Goal: Task Accomplishment & Management: Manage account settings

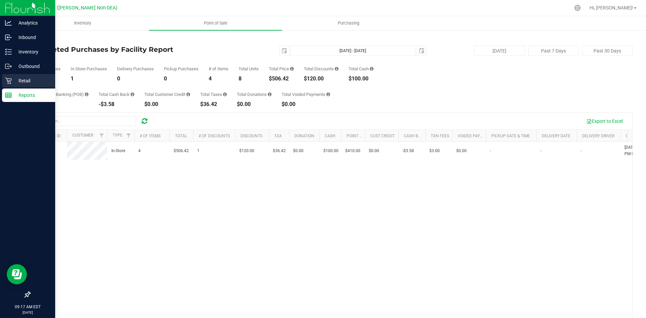
click at [23, 76] on div "Retail" at bounding box center [28, 80] width 53 height 13
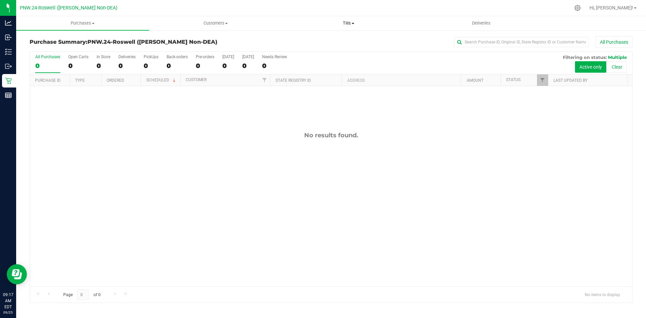
click at [353, 22] on span "Tills" at bounding box center [348, 23] width 132 height 6
click at [301, 38] on span "Manage tills" at bounding box center [304, 41] width 45 height 6
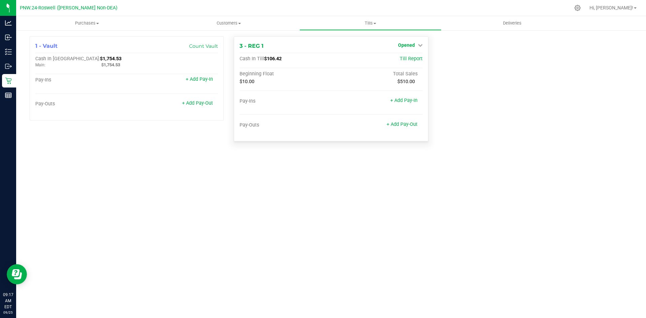
click at [417, 44] on link "Opened" at bounding box center [410, 44] width 25 height 5
click at [410, 60] on link "Close Till" at bounding box center [407, 59] width 18 height 5
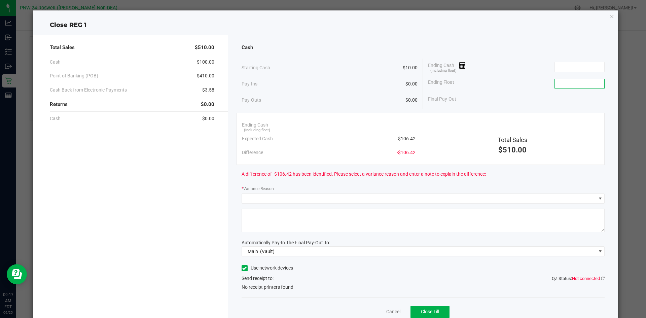
click at [562, 85] on input at bounding box center [579, 83] width 49 height 9
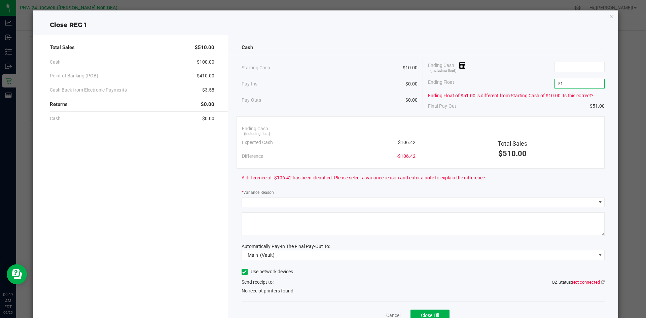
type input "5"
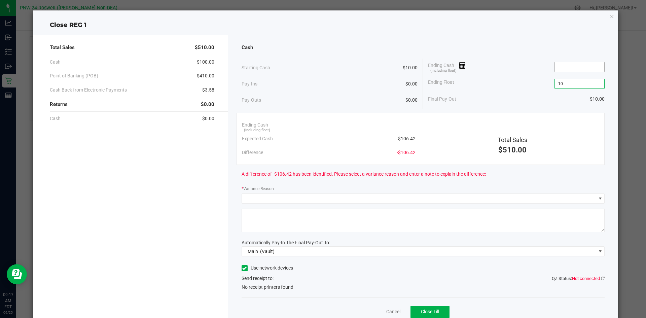
type input "$10.00"
click at [557, 68] on input at bounding box center [579, 66] width 49 height 9
type input "5"
type input "9"
click at [566, 68] on input at bounding box center [579, 66] width 49 height 9
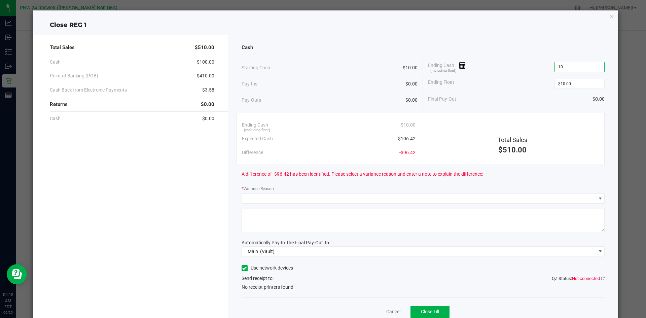
type input "1"
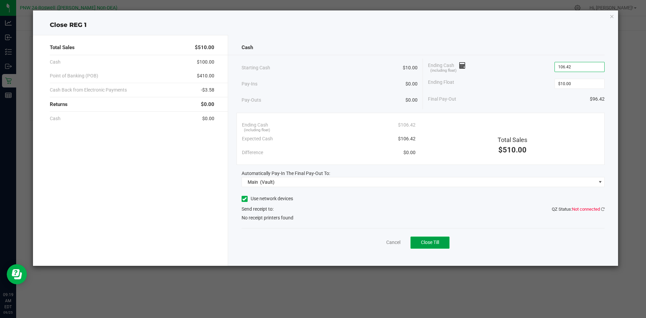
type input "$106.42"
click at [432, 241] on span "Close Till" at bounding box center [430, 242] width 18 height 5
click at [610, 17] on icon "button" at bounding box center [612, 16] width 5 height 8
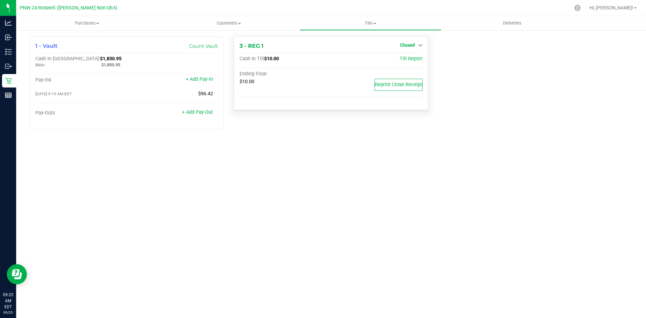
click at [419, 46] on icon at bounding box center [420, 45] width 5 height 5
click at [404, 61] on link "Open Till" at bounding box center [407, 59] width 18 height 5
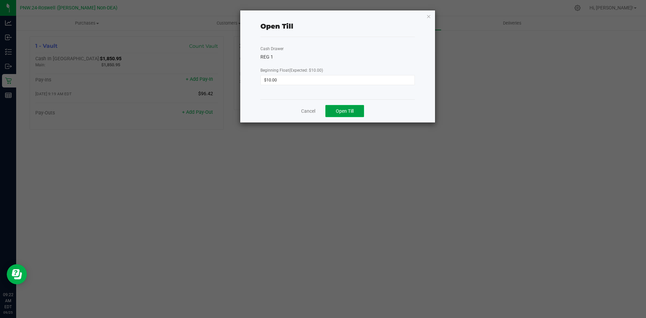
click at [340, 110] on span "Open Till" at bounding box center [345, 110] width 18 height 5
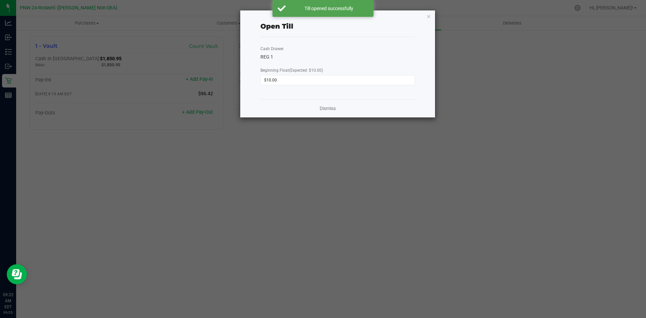
click at [496, 84] on ngb-modal-window "Open Till Cash Drawer REG 1 Beginning Float (Expected: $10.00) $10.00 Dismiss" at bounding box center [325, 159] width 651 height 318
click at [426, 17] on icon "button" at bounding box center [428, 16] width 5 height 8
